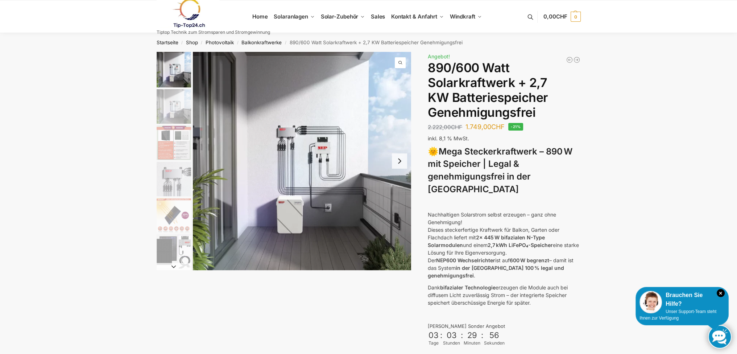
click at [398, 161] on button "Next slide" at bounding box center [399, 160] width 15 height 15
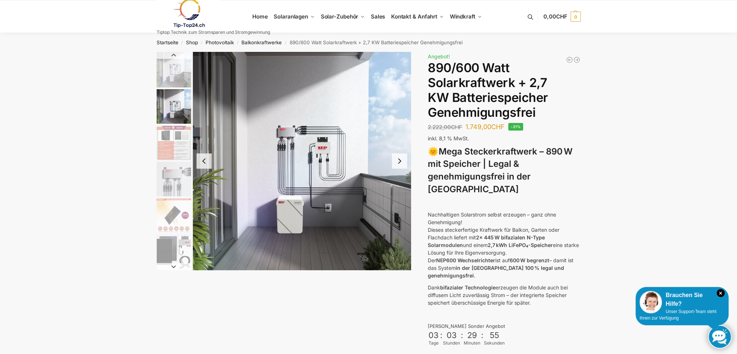
click at [398, 161] on button "Next slide" at bounding box center [399, 160] width 15 height 15
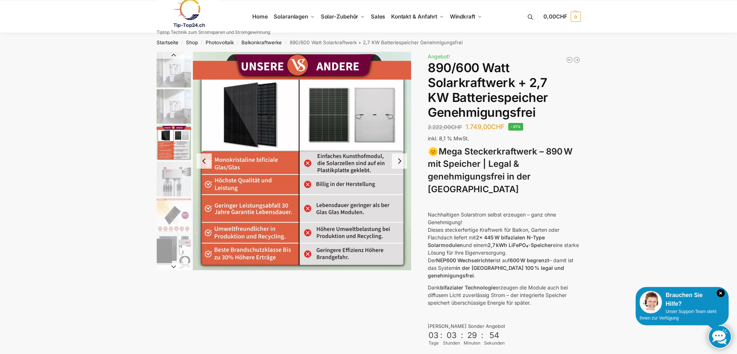
click at [398, 161] on button "Next slide" at bounding box center [399, 160] width 15 height 15
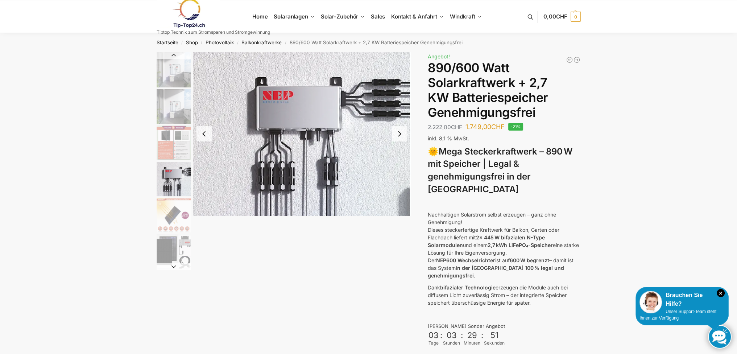
click at [401, 134] on button "Next slide" at bounding box center [399, 133] width 15 height 15
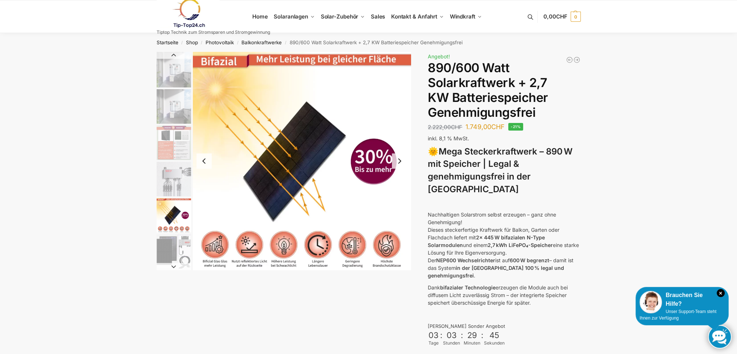
click at [397, 162] on button "Next slide" at bounding box center [399, 160] width 15 height 15
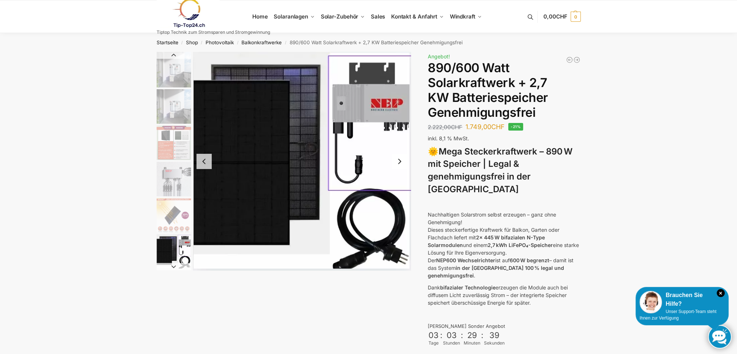
click at [398, 160] on button "Next slide" at bounding box center [399, 161] width 15 height 15
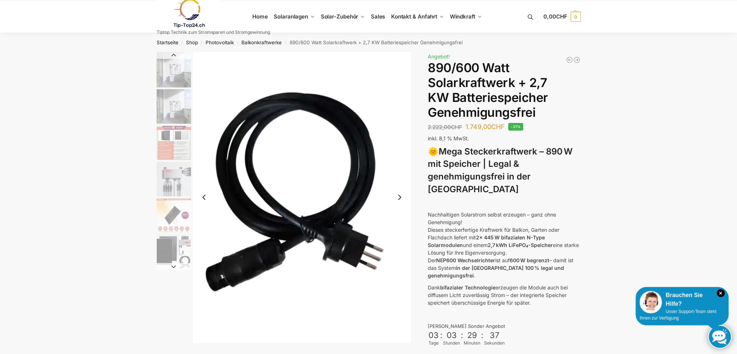
click at [400, 196] on button "Next slide" at bounding box center [399, 197] width 15 height 15
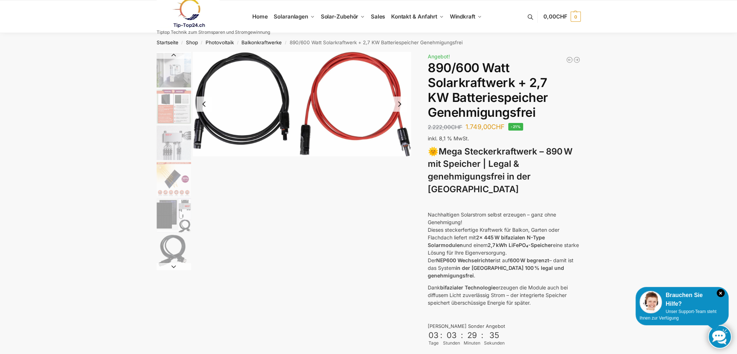
click at [396, 108] on button "Next slide" at bounding box center [399, 103] width 15 height 15
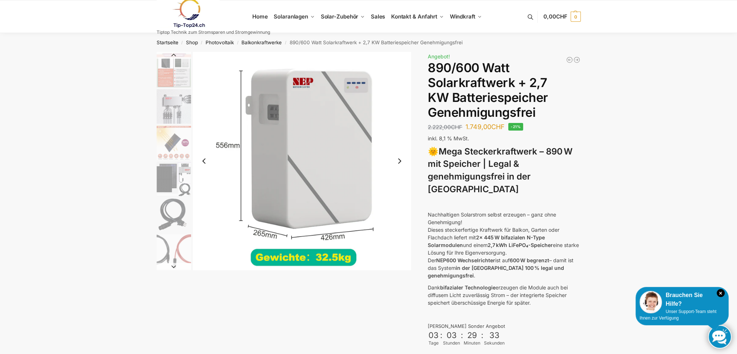
click at [400, 161] on button "Next slide" at bounding box center [399, 160] width 15 height 15
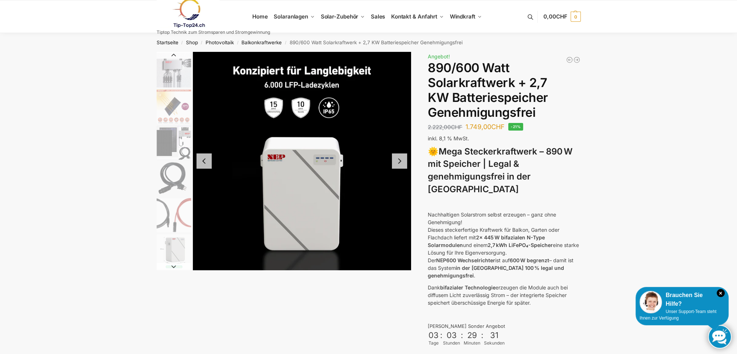
click at [399, 161] on button "Next slide" at bounding box center [399, 160] width 15 height 15
